Goal: Transaction & Acquisition: Obtain resource

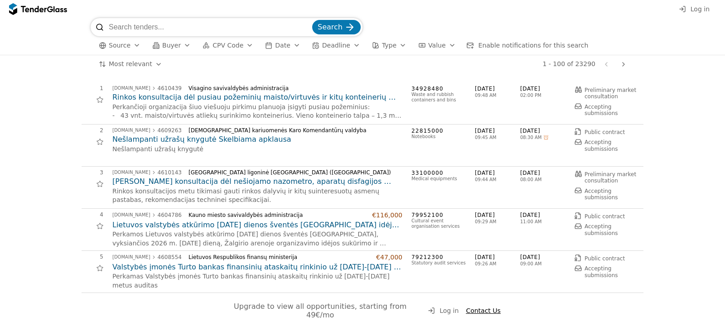
click at [165, 21] on input "search" at bounding box center [210, 27] width 202 height 18
type input "teisinių"
click at [312, 20] on button "Search" at bounding box center [336, 27] width 49 height 15
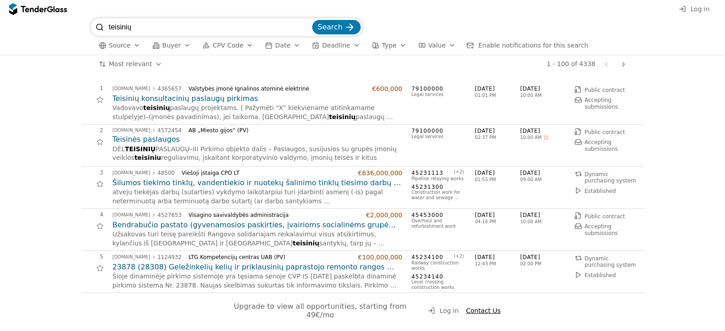
click at [162, 139] on h2 "Teisinės paslaugos" at bounding box center [257, 140] width 290 height 10
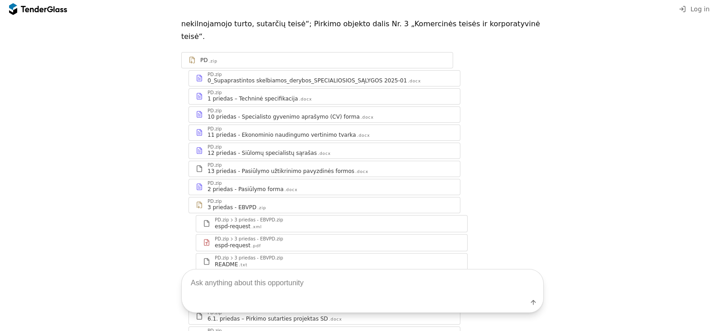
scroll to position [45, 0]
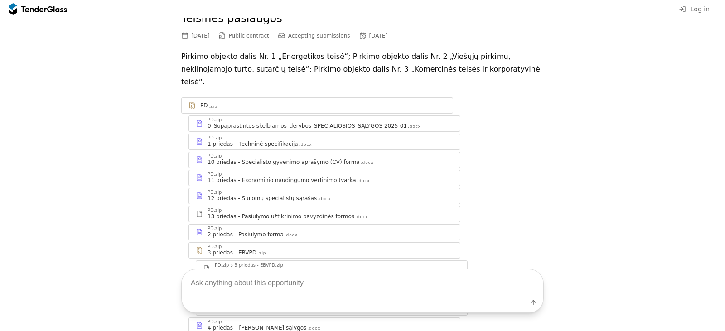
click at [249, 141] on div "1 priedas – Techninė specifikacija" at bounding box center [253, 144] width 91 height 7
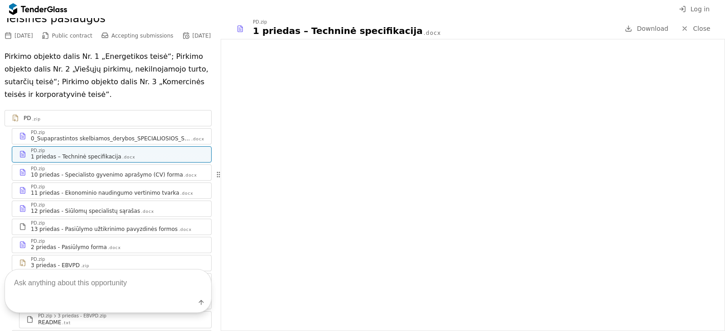
click at [145, 179] on div "10 priedas - Specialisto gyvenimo aprašymo (CV) forma" at bounding box center [107, 174] width 152 height 7
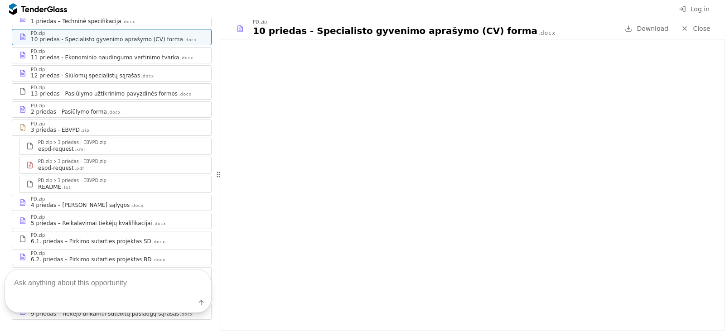
scroll to position [181, 0]
click at [97, 227] on div "5 priedas – Reikalavimai tiekėjų kvalifikacijai" at bounding box center [91, 222] width 121 height 7
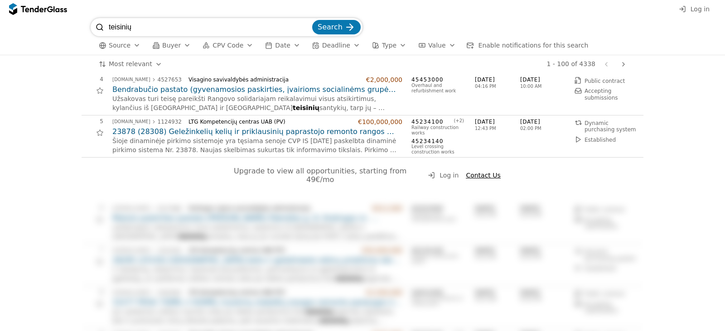
scroll to position [136, 0]
click at [194, 133] on h2 "23878 (28308) Geležinkelių kelių ir priklausinių paprastojo remonto rangos darb…" at bounding box center [257, 131] width 290 height 10
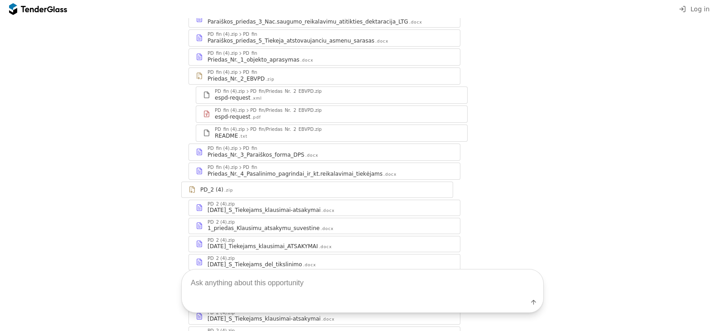
scroll to position [272, 0]
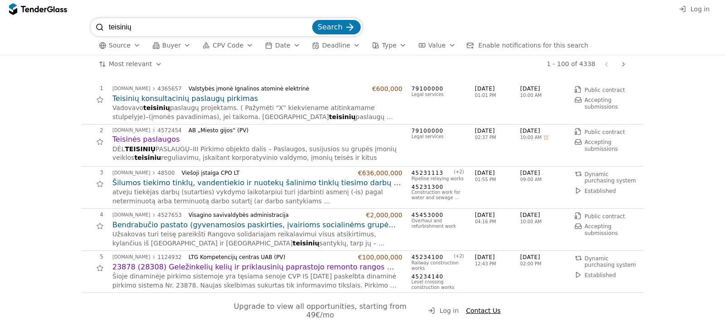
click at [154, 34] on input "teisinių" at bounding box center [210, 27] width 202 height 18
type input "teisinės"
click at [312, 20] on button "Search" at bounding box center [336, 27] width 49 height 15
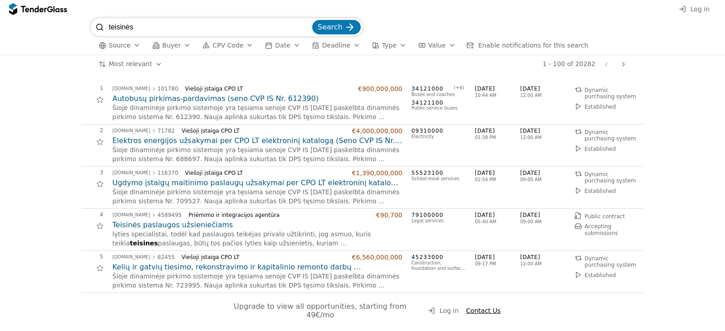
click at [183, 228] on h2 "Teisinės paslaugos užsieniečiams" at bounding box center [257, 225] width 290 height 10
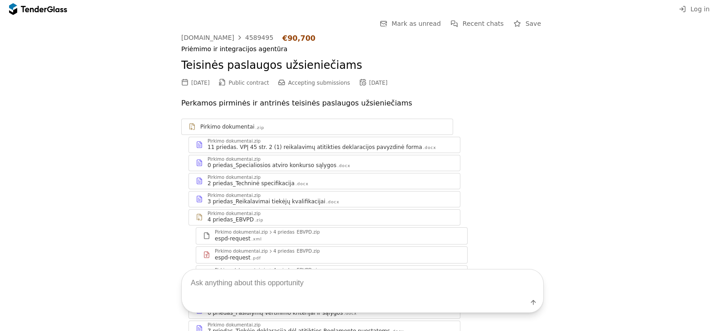
click at [251, 202] on div "3 priedas_Reikalavimai tiekėjų kvalifikacijai" at bounding box center [267, 201] width 118 height 7
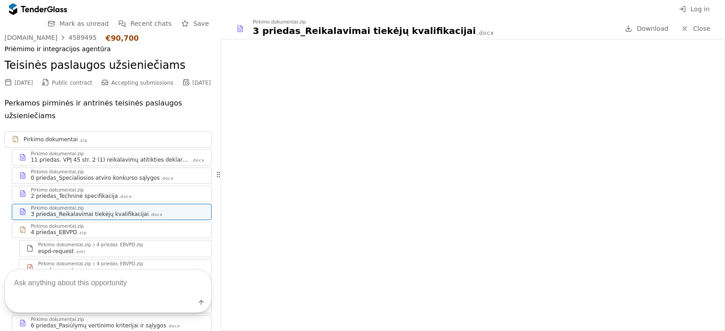
click at [73, 152] on div "Pirkimo dokumentai.zip" at bounding box center [57, 154] width 53 height 5
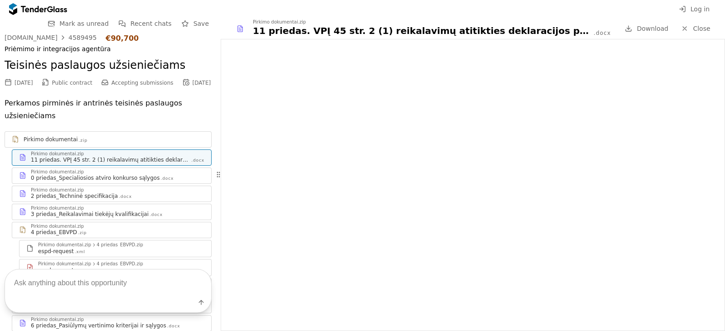
click at [62, 175] on div "0 priedas_Specialiosios atviro konkurso sąlygos" at bounding box center [95, 178] width 129 height 7
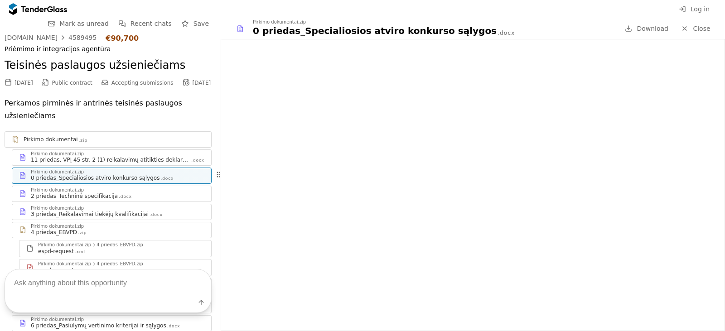
click at [137, 194] on div "2 priedas_Techninė specifikacija .docx" at bounding box center [118, 196] width 174 height 7
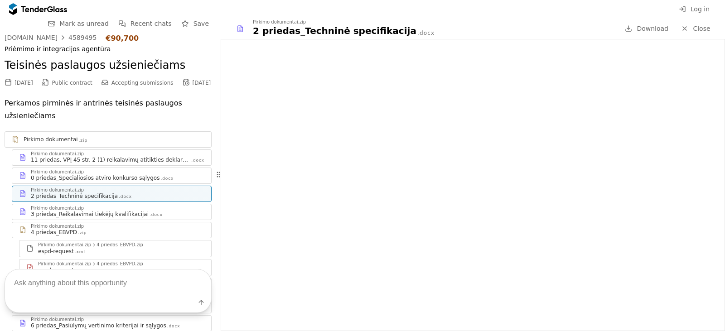
click at [60, 206] on div "Pirkimo dokumentai.zip" at bounding box center [57, 208] width 53 height 5
